Goal: Information Seeking & Learning: Find specific fact

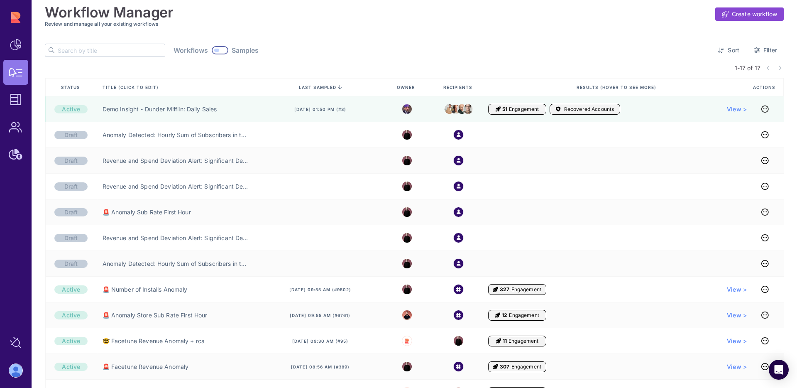
click at [214, 51] on div at bounding box center [216, 50] width 5 height 3
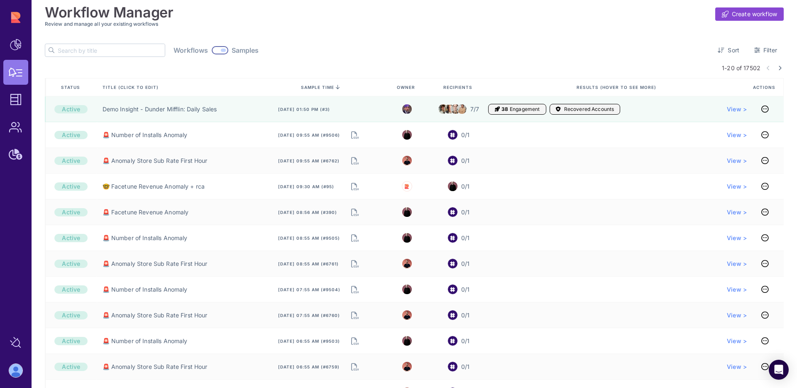
click at [120, 52] on input "text" at bounding box center [111, 50] width 107 height 12
type input "face"
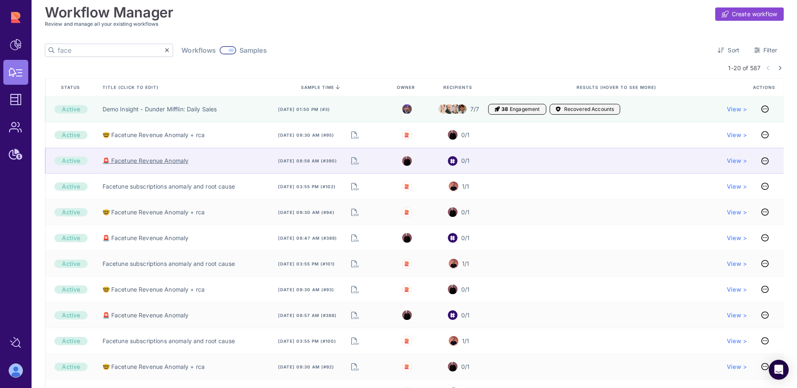
click at [179, 159] on link "🚨 Facetune Revenue Anomaly" at bounding box center [146, 160] width 86 height 8
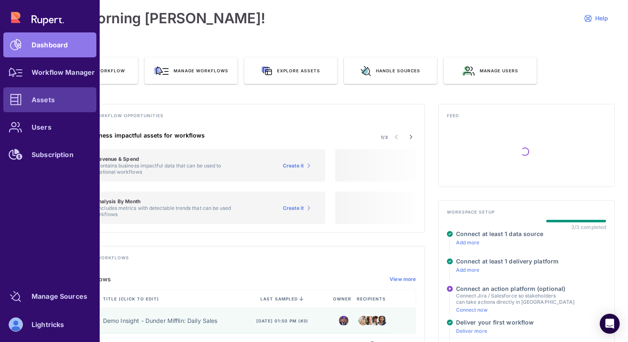
click at [33, 108] on link "Assets" at bounding box center [49, 99] width 93 height 25
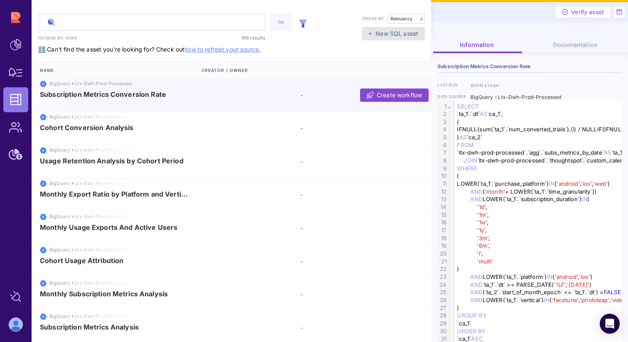
click at [149, 27] on input "text" at bounding box center [152, 22] width 226 height 16
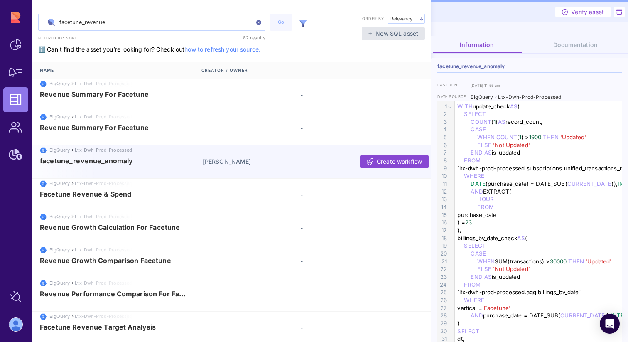
type input "facetune_revenue"
click at [178, 157] on span "facetune_revenue_anomaly" at bounding box center [118, 160] width 156 height 7
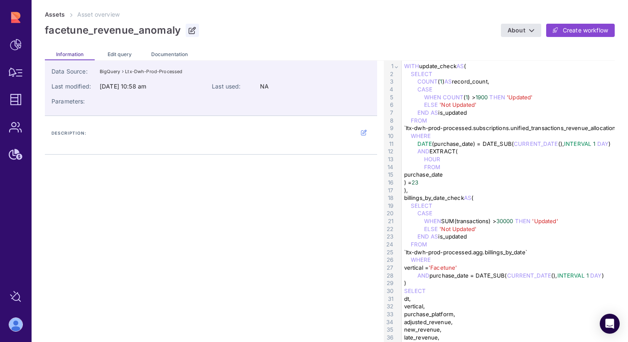
click at [195, 34] on link at bounding box center [192, 30] width 13 height 13
click at [206, 31] on icon at bounding box center [207, 30] width 5 height 0
click at [525, 30] on link "About" at bounding box center [521, 30] width 40 height 13
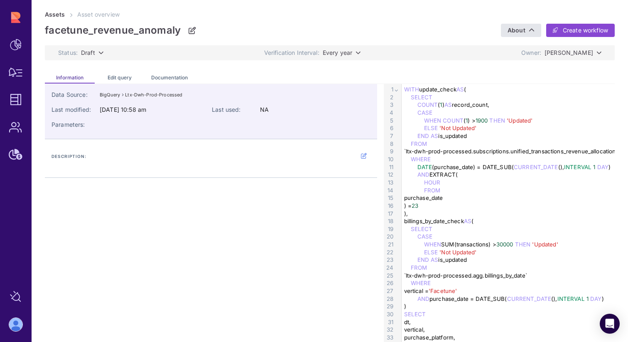
click at [132, 77] on div "Edit query" at bounding box center [120, 76] width 50 height 13
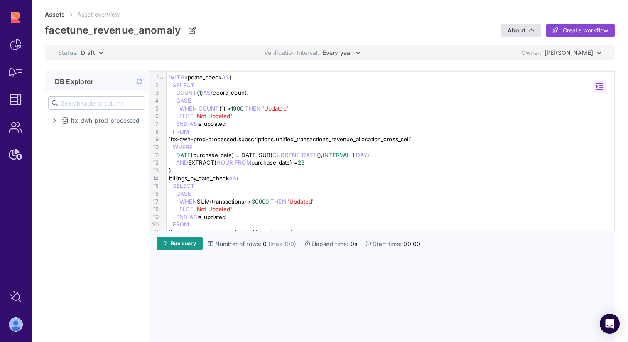
click at [278, 146] on div "WHERE" at bounding box center [391, 147] width 450 height 8
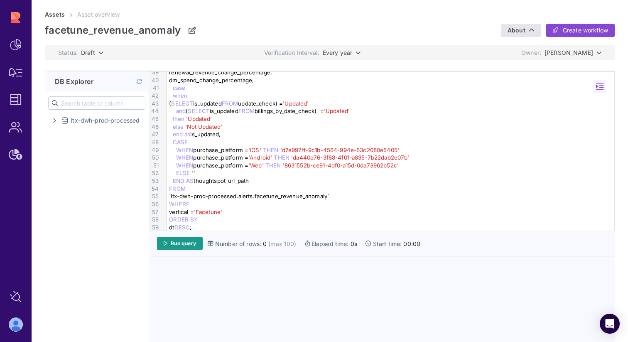
scroll to position [303, 0]
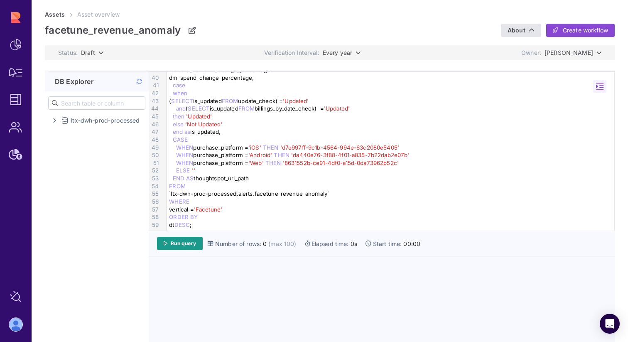
click at [236, 198] on div "WHERE" at bounding box center [391, 202] width 450 height 8
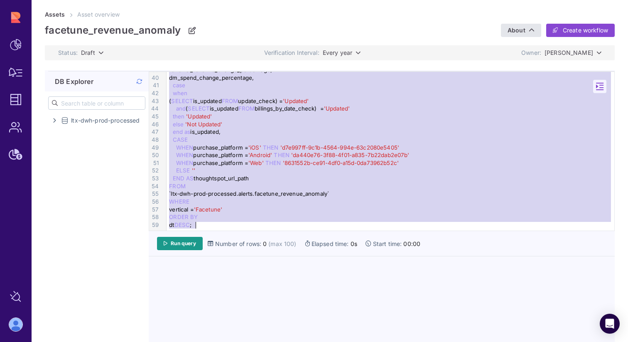
copy div "WITH update_check AS ( SELECT COUNT ( 1 ) AS record_count, CASE WHEN COUNT ( 1 …"
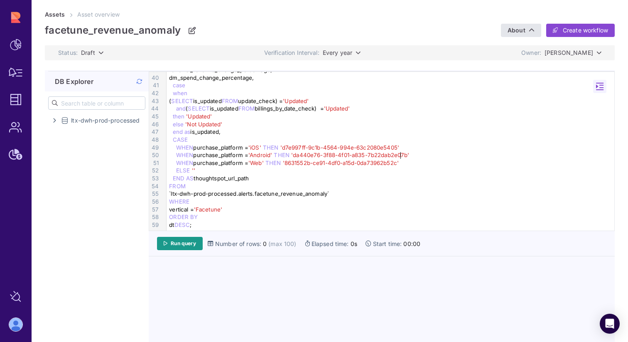
click at [400, 152] on span "'da440e76-3f88-4f01-a835-7b22dab2e07b'" at bounding box center [350, 155] width 118 height 7
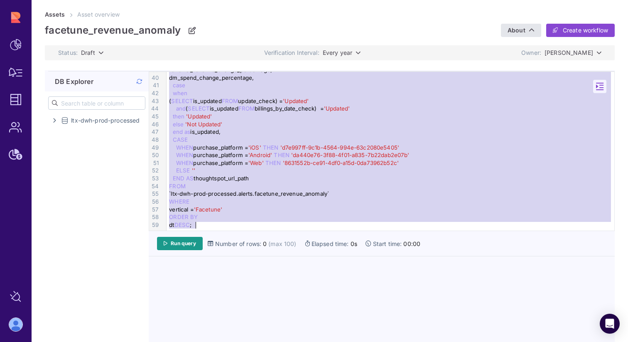
copy div "WITH update_check AS ( SELECT COUNT ( 1 ) AS record_count, CASE WHEN COUNT ( 1 …"
